Goal: Information Seeking & Learning: Find specific fact

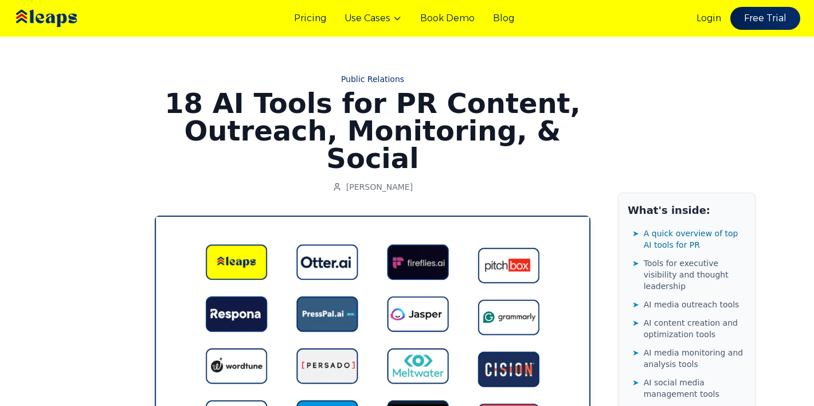
scroll to position [859, 0]
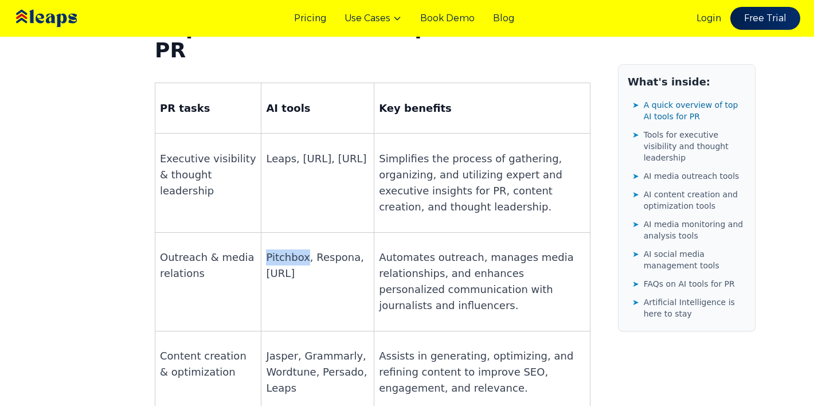
drag, startPoint x: 299, startPoint y: 166, endPoint x: 262, endPoint y: 165, distance: 36.7
click at [266, 249] on p "Pitchbox, Respona, [URL]" at bounding box center [317, 265] width 103 height 32
copy p "Pitchbox"
click at [308, 249] on p "Pitchbox, Respona, [URL]" at bounding box center [317, 265] width 103 height 32
drag, startPoint x: 308, startPoint y: 180, endPoint x: 265, endPoint y: 183, distance: 43.7
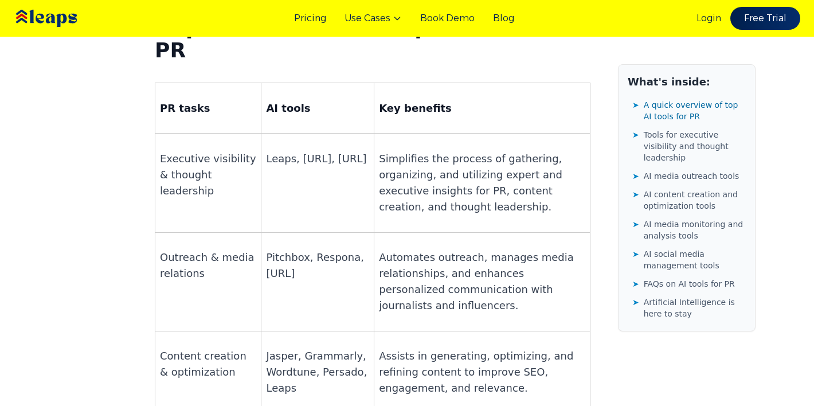
click at [266, 249] on p "Pitchbox, Respona, [URL]" at bounding box center [317, 265] width 103 height 32
drag, startPoint x: 310, startPoint y: 183, endPoint x: 259, endPoint y: 184, distance: 51.6
click at [261, 232] on td "Pitchbox, Respona, [URL]" at bounding box center [317, 281] width 113 height 99
copy p "[URL]"
